Goal: Task Accomplishment & Management: Manage account settings

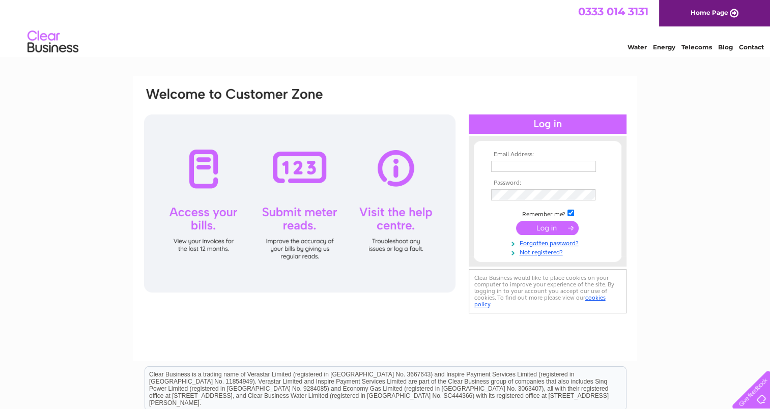
type input "theteam@ehsarc.com"
click at [543, 230] on input "submit" at bounding box center [547, 228] width 63 height 14
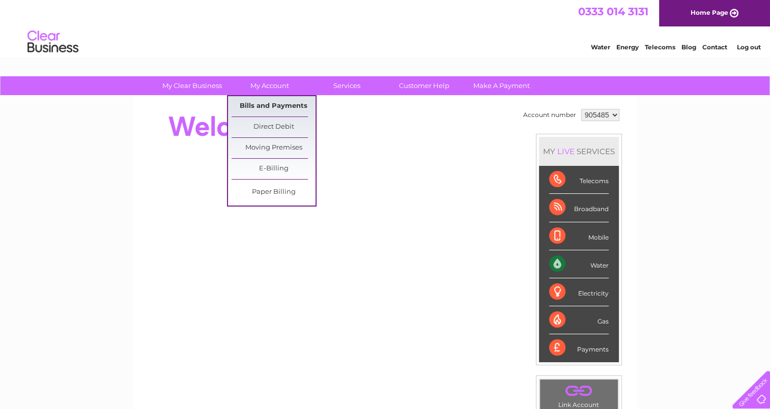
click at [271, 100] on link "Bills and Payments" at bounding box center [274, 106] width 84 height 20
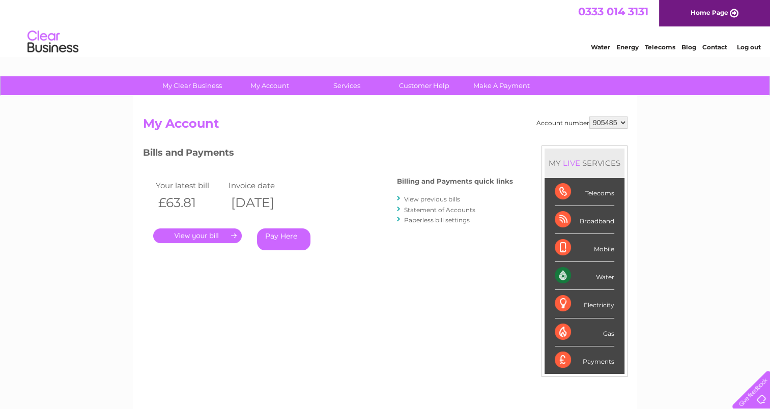
click at [210, 236] on link "." at bounding box center [197, 235] width 89 height 15
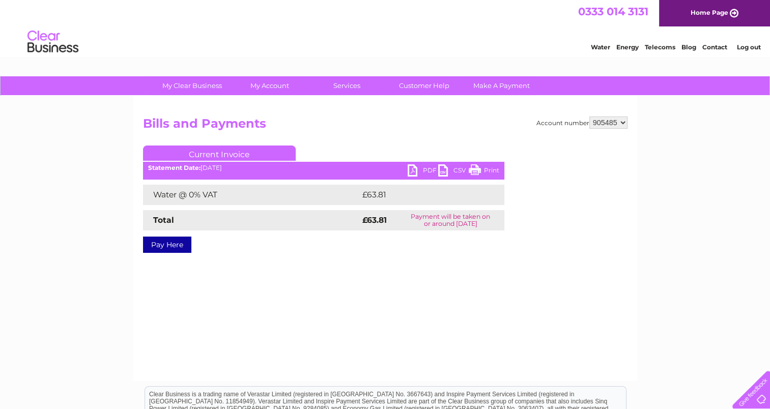
click at [420, 170] on link "PDF" at bounding box center [423, 171] width 31 height 15
